Goal: Information Seeking & Learning: Find contact information

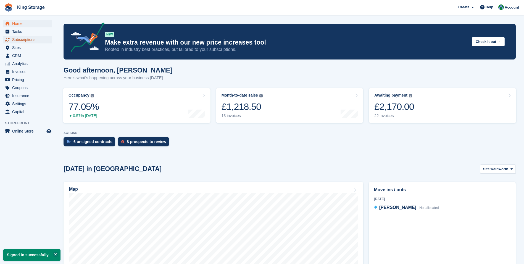
click at [19, 41] on span "Subscriptions" at bounding box center [28, 40] width 33 height 8
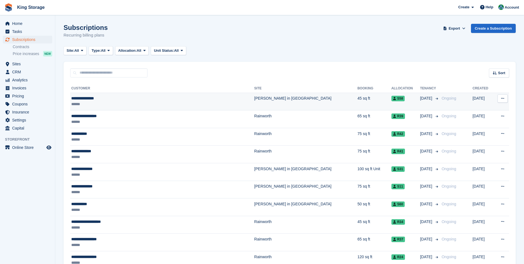
click at [95, 101] on div "**********" at bounding box center [139, 98] width 137 height 6
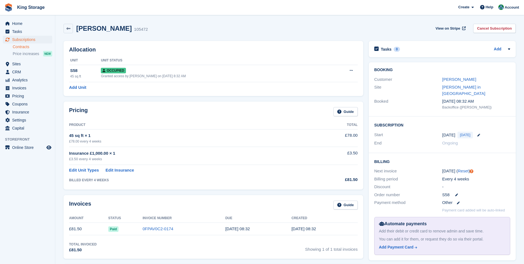
click at [20, 46] on link "Contracts" at bounding box center [33, 46] width 40 height 5
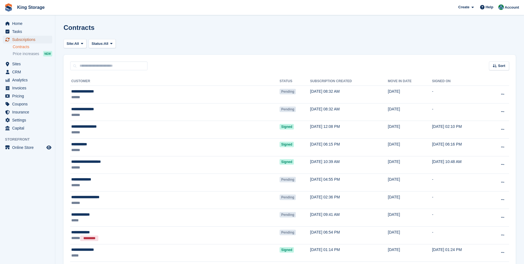
click at [29, 40] on span "Subscriptions" at bounding box center [28, 40] width 33 height 8
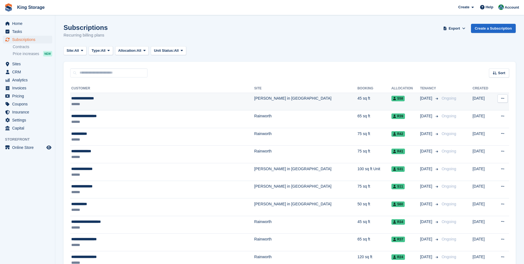
click at [87, 100] on div "**********" at bounding box center [139, 98] width 137 height 6
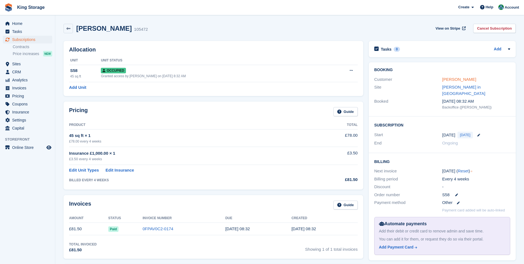
click at [463, 78] on link "[PERSON_NAME]" at bounding box center [459, 79] width 34 height 5
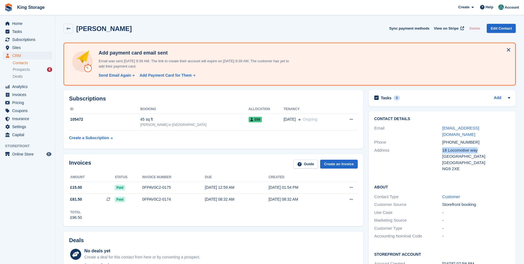
drag, startPoint x: 480, startPoint y: 143, endPoint x: 439, endPoint y: 143, distance: 40.6
click at [439, 146] on div "Address 18 Locomotive way Nottingham United Kingdom NG9 2XE" at bounding box center [442, 159] width 136 height 27
drag, startPoint x: 439, startPoint y: 143, endPoint x: 448, endPoint y: 143, distance: 8.3
copy div "18 Locomotive way"
drag, startPoint x: 466, startPoint y: 161, endPoint x: 443, endPoint y: 163, distance: 23.0
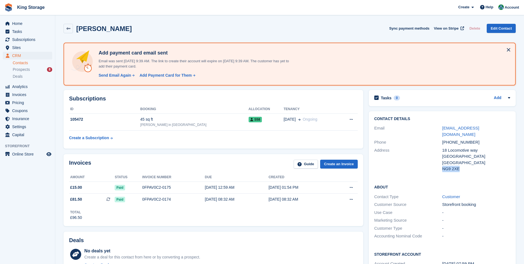
click at [443, 166] on div "NG9 2XE" at bounding box center [476, 169] width 68 height 6
drag, startPoint x: 443, startPoint y: 163, endPoint x: 446, endPoint y: 163, distance: 2.8
copy div "NG9 2XE"
drag, startPoint x: 491, startPoint y: 127, endPoint x: 443, endPoint y: 129, distance: 48.1
click at [443, 129] on div "chshellard@hotmail.co.uk" at bounding box center [476, 131] width 68 height 12
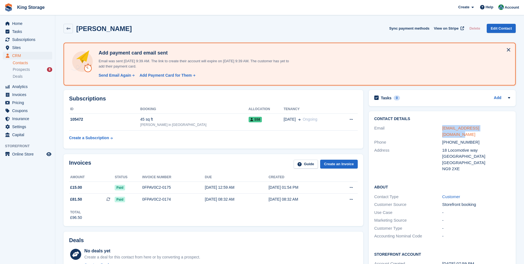
copy link "chshellard@hotmail.co.uk"
drag, startPoint x: 473, startPoint y: 135, endPoint x: 450, endPoint y: 136, distance: 22.4
click at [450, 139] on div "+447713603004" at bounding box center [476, 142] width 68 height 6
copy div "7713603004"
drag, startPoint x: 484, startPoint y: 145, endPoint x: 444, endPoint y: 145, distance: 40.1
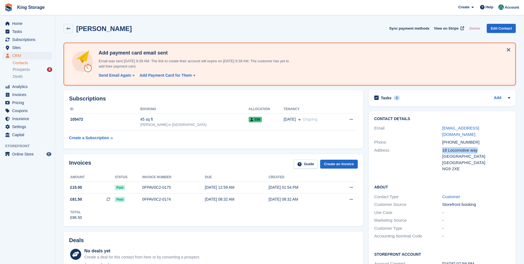
click at [443, 147] on div "18 Locomotive way" at bounding box center [476, 150] width 68 height 6
drag, startPoint x: 444, startPoint y: 145, endPoint x: 447, endPoint y: 143, distance: 3.1
copy div "18 Locomotive way"
click at [31, 40] on span "Subscriptions" at bounding box center [28, 40] width 33 height 8
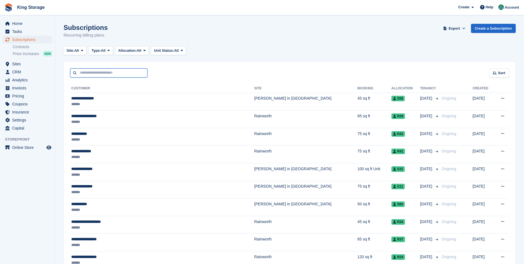
click at [88, 70] on input "text" at bounding box center [108, 72] width 77 height 9
type input "*******"
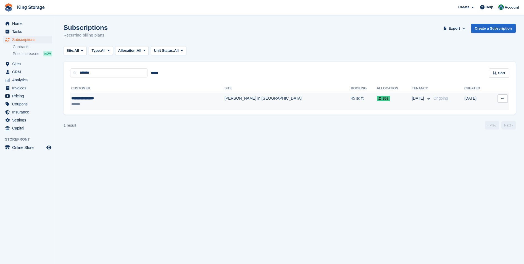
click at [95, 101] on div "**********" at bounding box center [117, 98] width 93 height 6
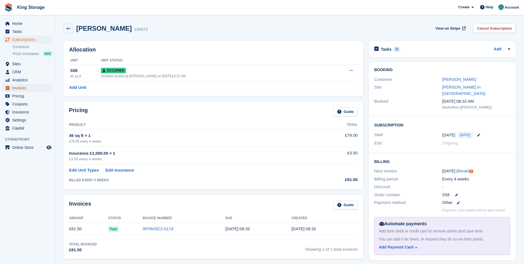
click at [27, 88] on span "Invoices" at bounding box center [28, 88] width 33 height 8
